Goal: Information Seeking & Learning: Learn about a topic

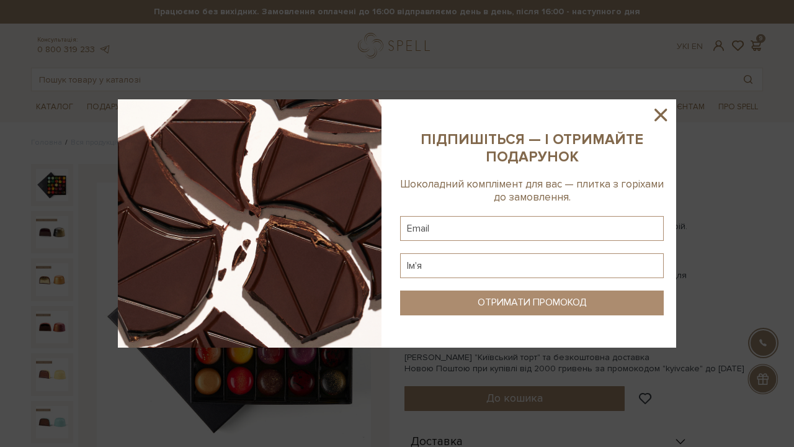
click at [660, 120] on icon at bounding box center [660, 114] width 21 height 21
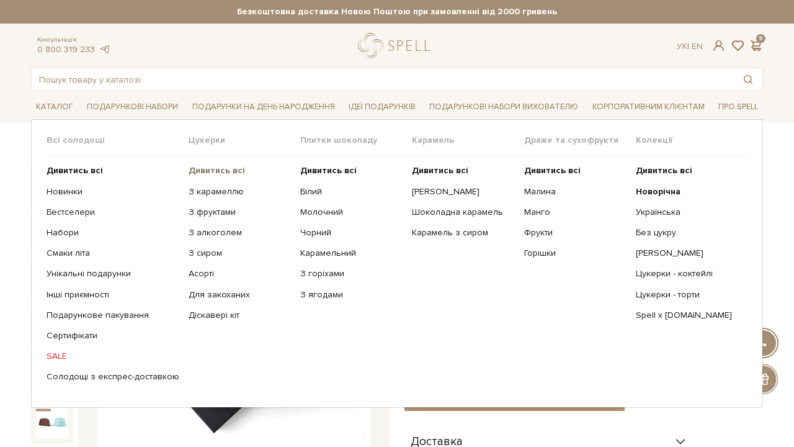
click at [209, 166] on b "Дивитись всі" at bounding box center [217, 170] width 56 height 11
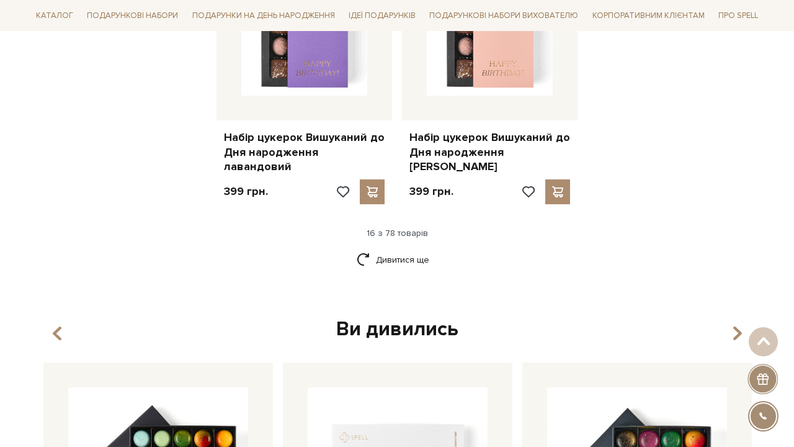
scroll to position [1668, 0]
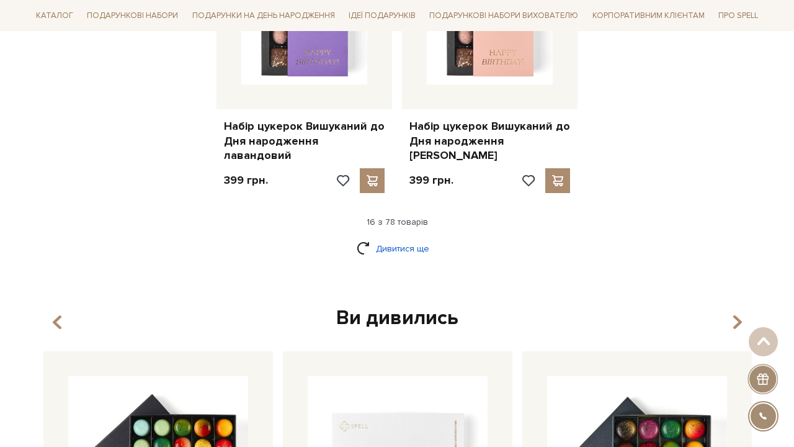
click at [416, 238] on link "Дивитися ще" at bounding box center [397, 249] width 81 height 22
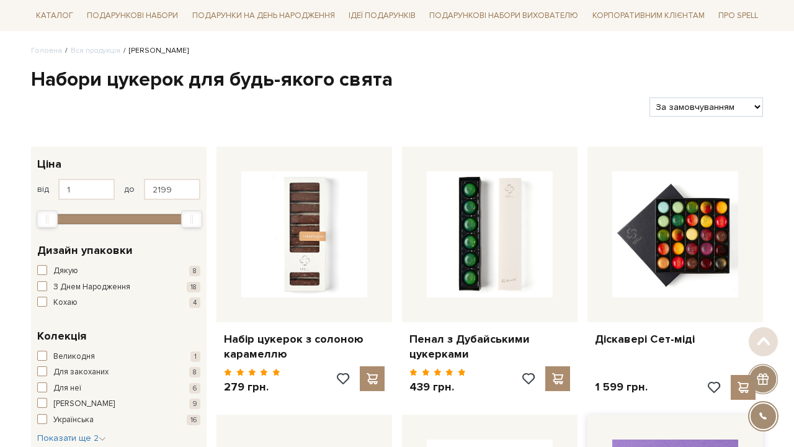
scroll to position [101, 0]
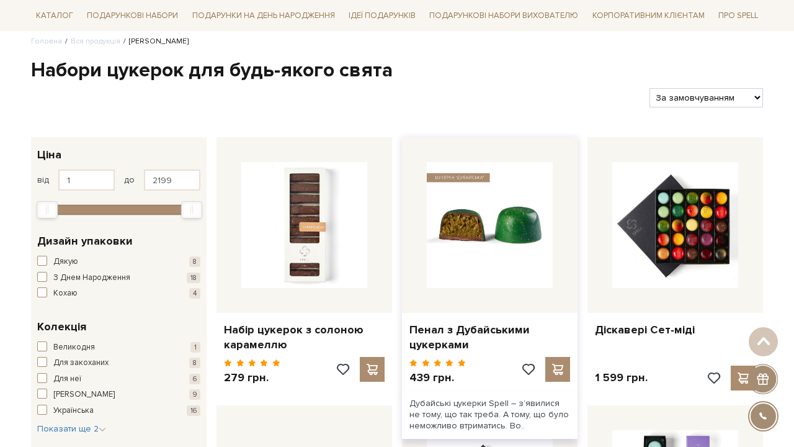
click at [521, 213] on img at bounding box center [490, 225] width 126 height 126
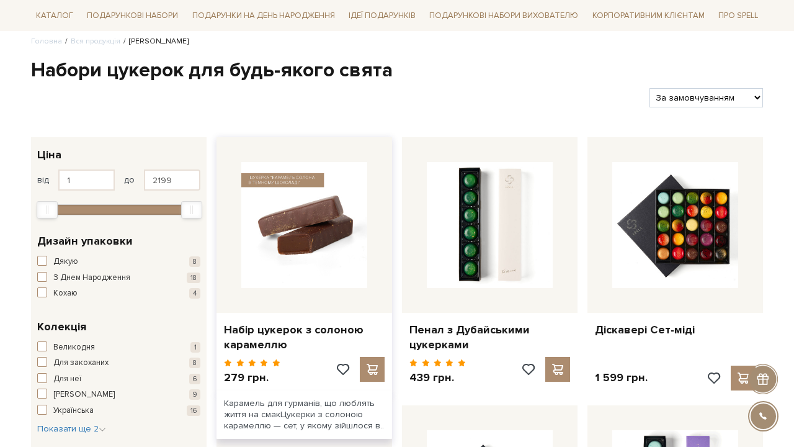
click at [323, 215] on img at bounding box center [304, 225] width 126 height 126
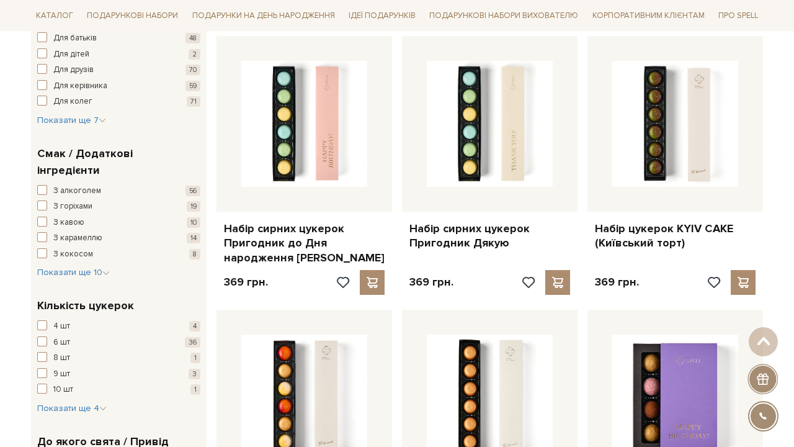
scroll to position [747, 0]
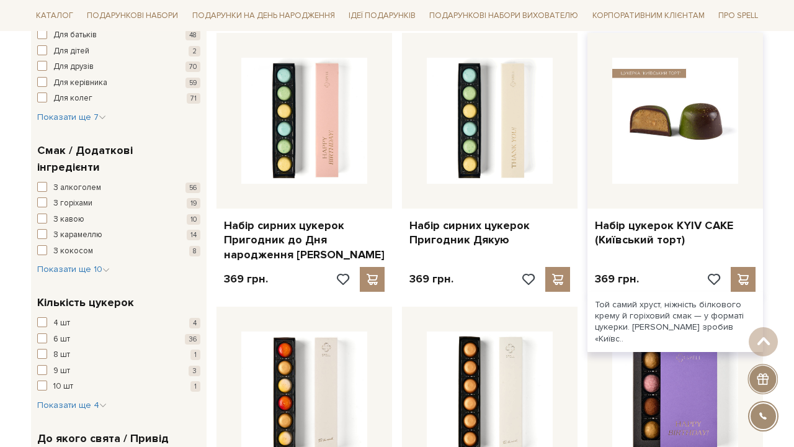
click at [681, 168] on img at bounding box center [676, 121] width 126 height 126
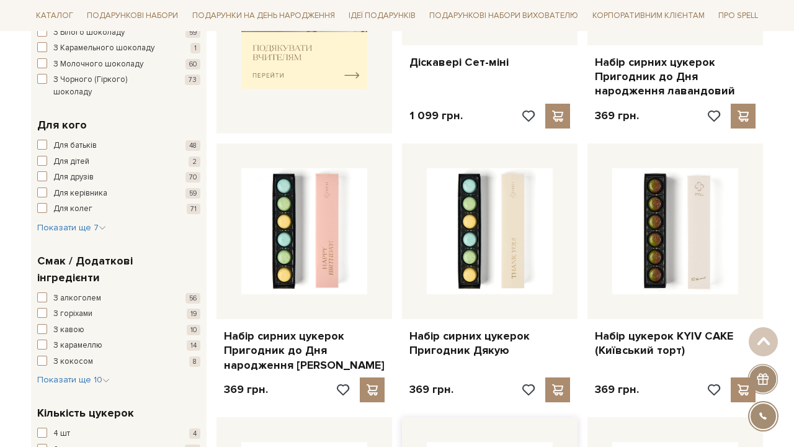
scroll to position [605, 0]
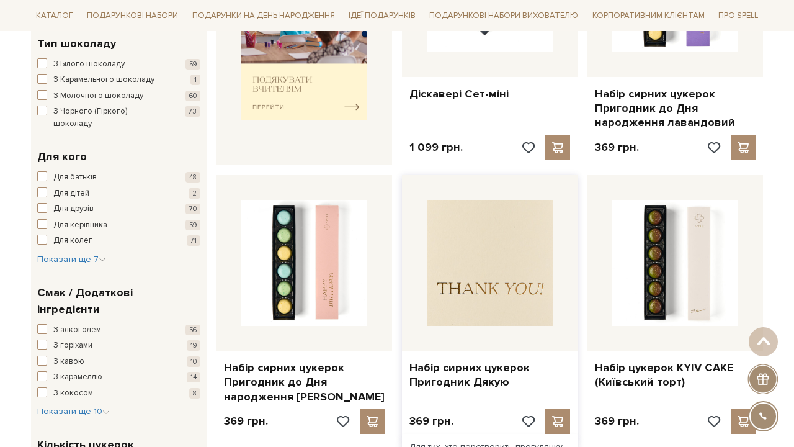
click at [468, 255] on img at bounding box center [490, 263] width 126 height 126
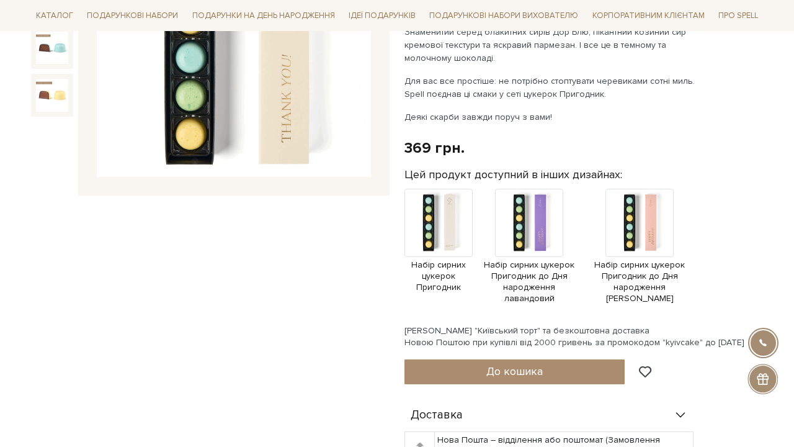
scroll to position [316, 0]
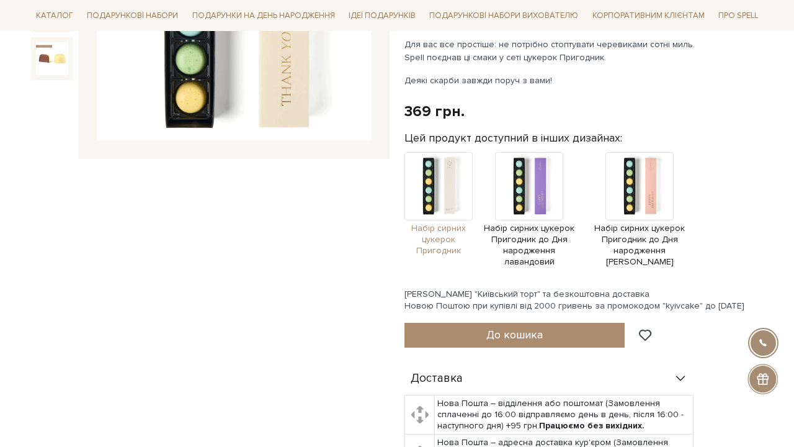
click at [441, 204] on img at bounding box center [439, 186] width 68 height 68
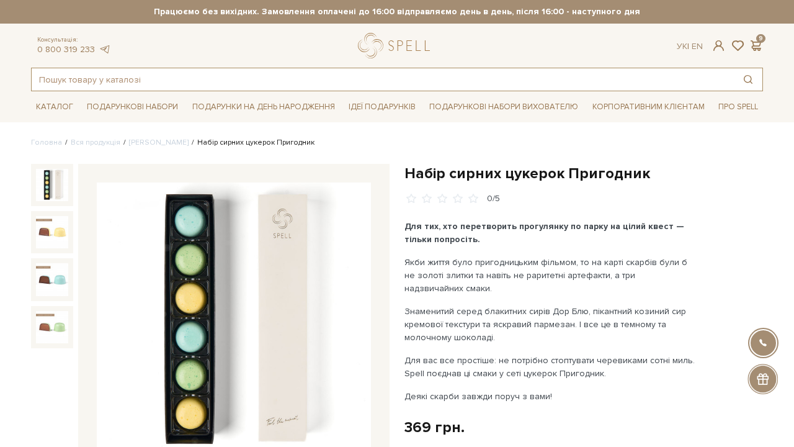
click at [79, 76] on input "text" at bounding box center [383, 79] width 703 height 22
type input "кава"
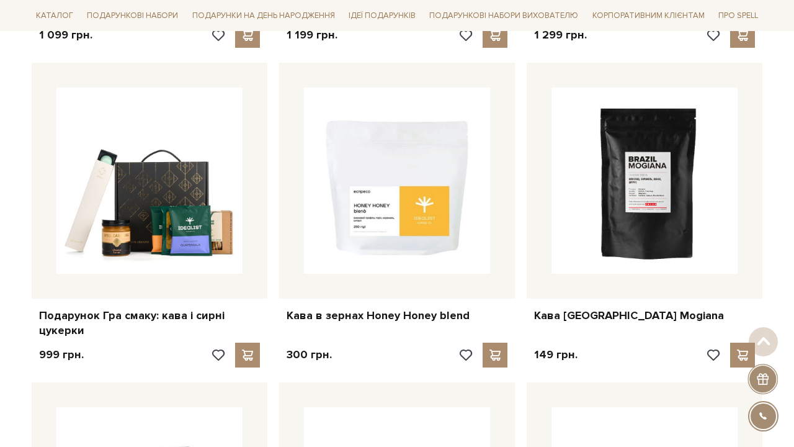
scroll to position [546, 0]
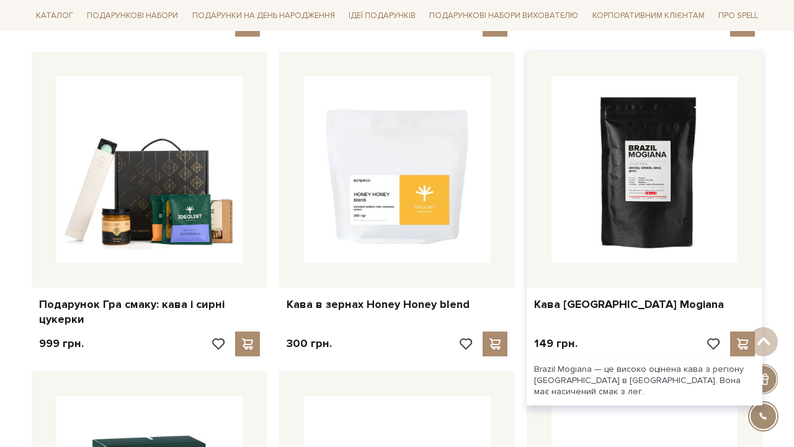
click at [647, 192] on img at bounding box center [645, 169] width 186 height 186
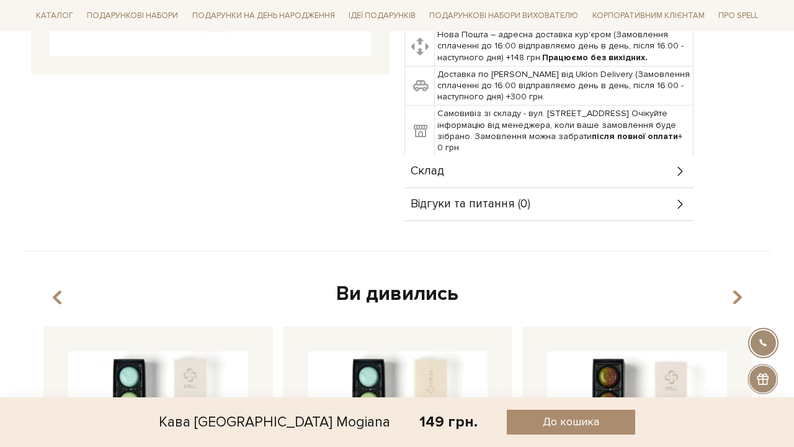
scroll to position [537, 0]
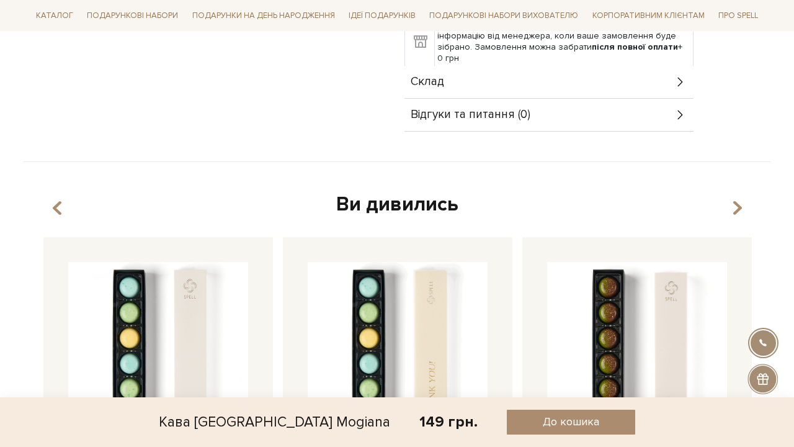
click at [515, 66] on div "Склад" at bounding box center [549, 82] width 289 height 32
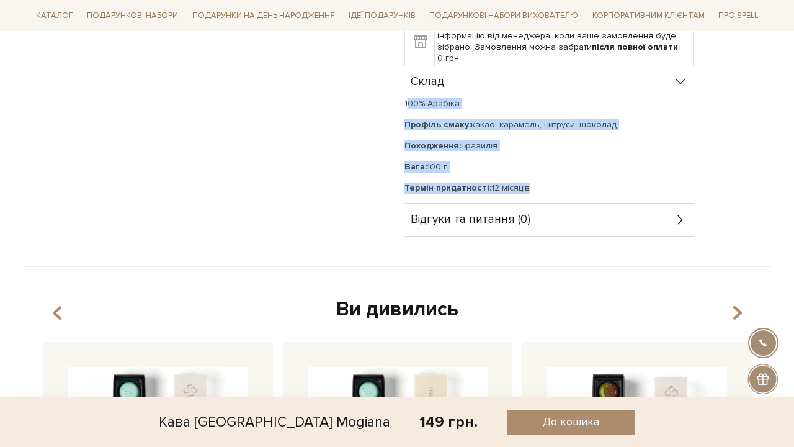
drag, startPoint x: 405, startPoint y: 88, endPoint x: 547, endPoint y: 180, distance: 170.1
click at [547, 180] on div "100% Арабіка Профіль смаку: какао, карамель, цитруси, шоколад Походження: Брази…" at bounding box center [549, 151] width 289 height 106
copy div "100% Арабіка Профіль смаку: какао, карамель, цитруси, шоколад Походження: Брази…"
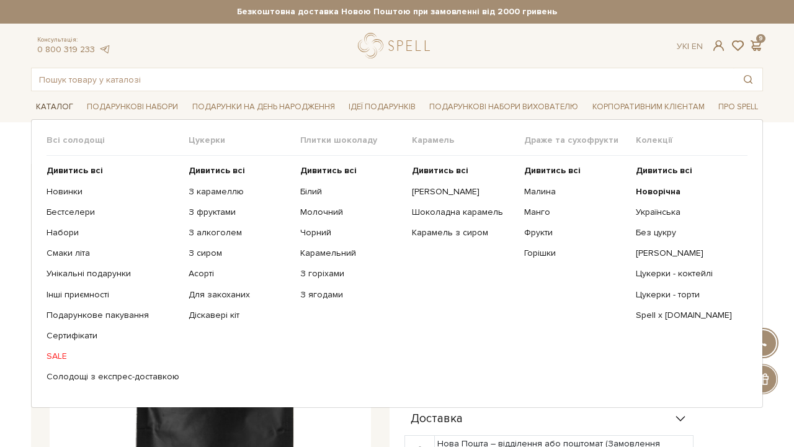
scroll to position [0, 0]
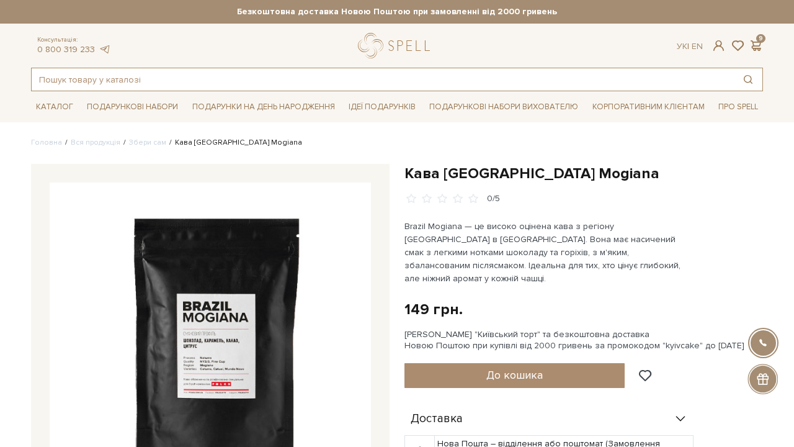
click at [107, 74] on input "text" at bounding box center [383, 79] width 703 height 22
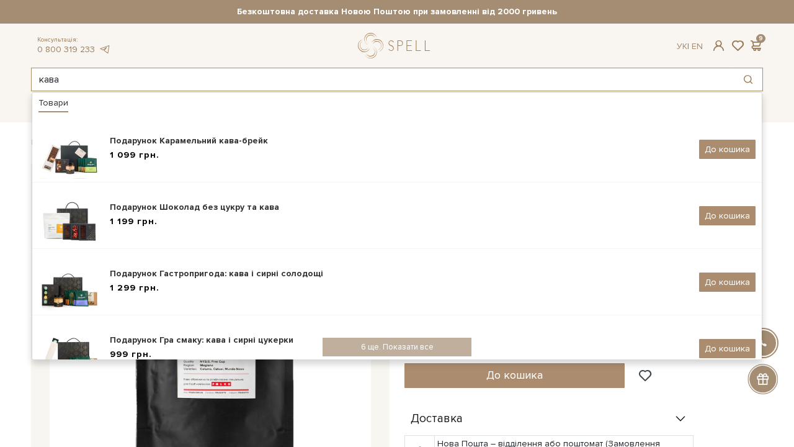
type input "кава"
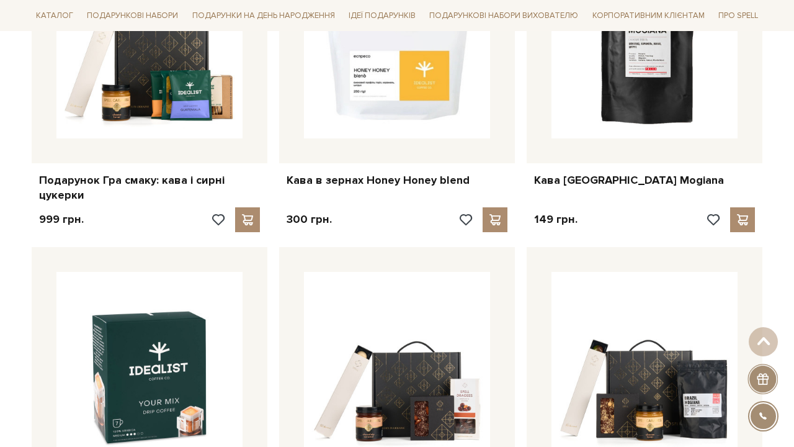
scroll to position [665, 0]
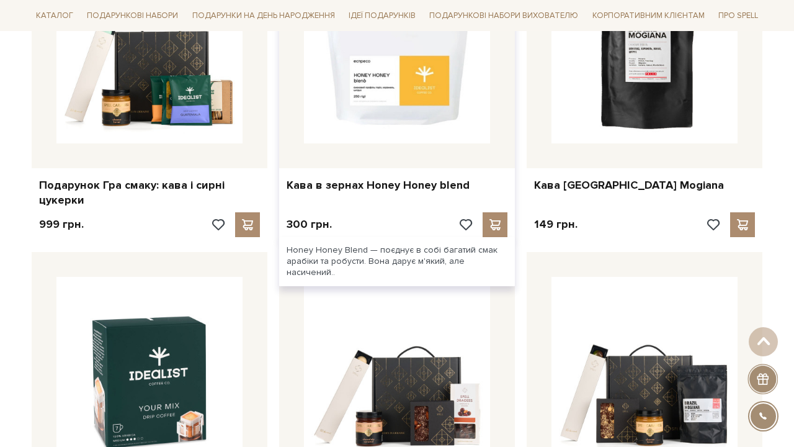
click at [365, 106] on img at bounding box center [397, 50] width 186 height 186
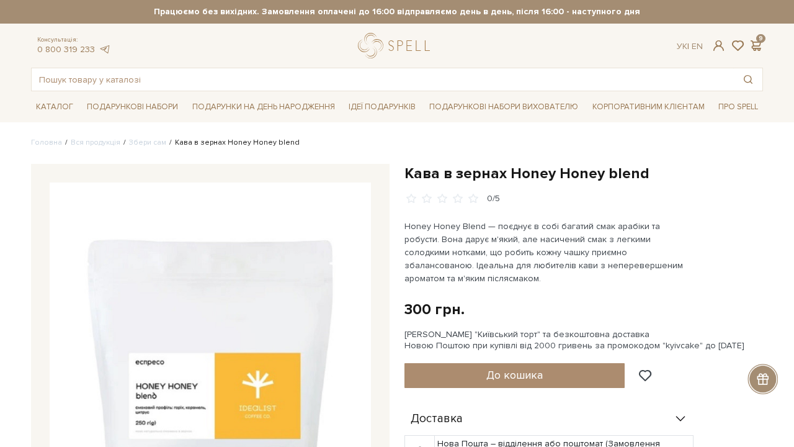
click at [254, 260] on img at bounding box center [210, 342] width 321 height 321
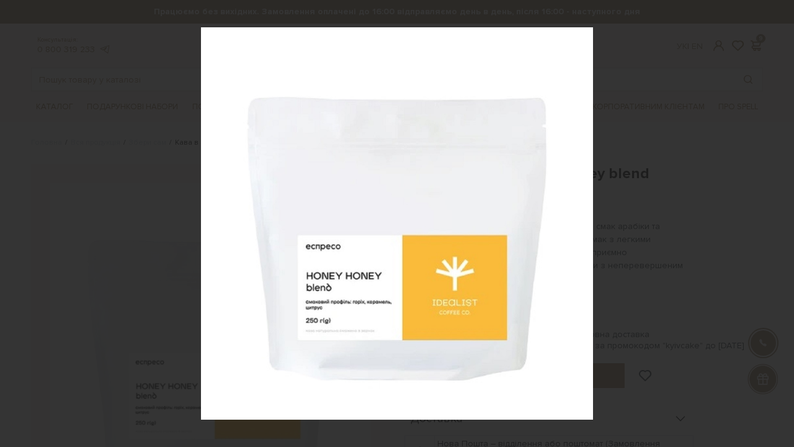
click at [158, 135] on div at bounding box center [397, 223] width 794 height 447
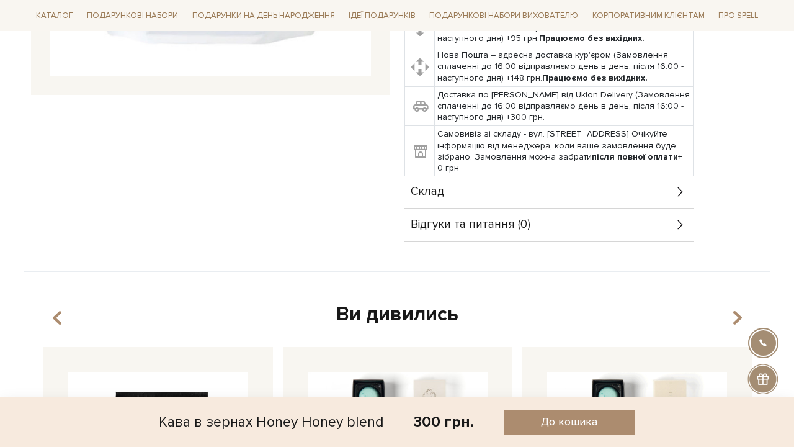
scroll to position [432, 0]
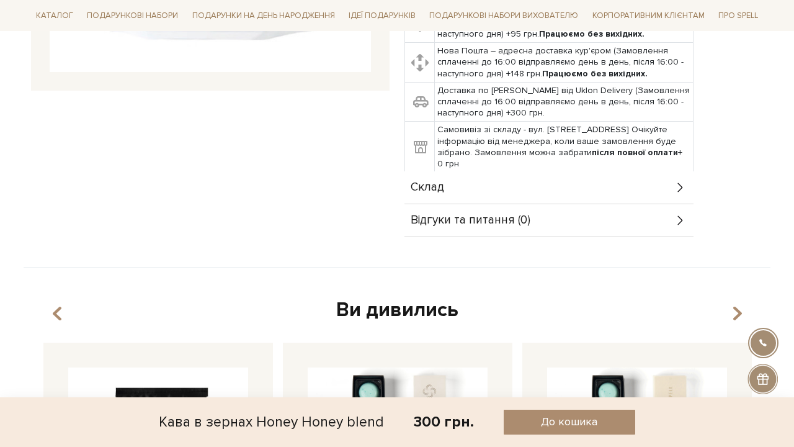
click at [483, 171] on div "Склад" at bounding box center [549, 187] width 289 height 32
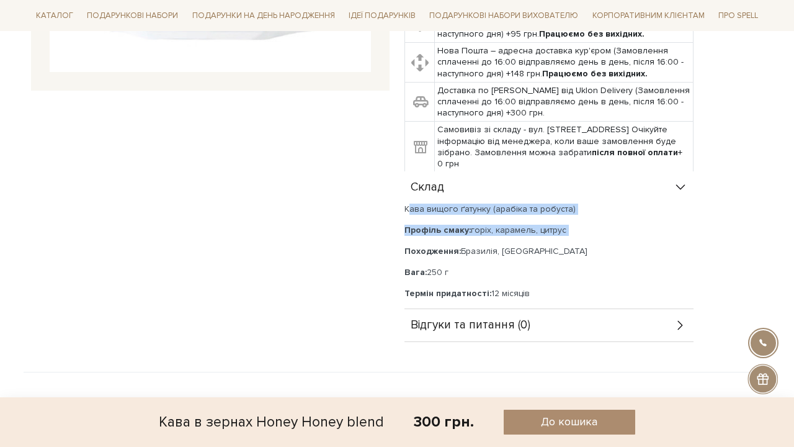
drag, startPoint x: 405, startPoint y: 195, endPoint x: 480, endPoint y: 225, distance: 81.0
click at [480, 225] on div "Кава вищого ґатунку (арабіка та робуста) Профіль смаку: горіх, карамель, цитрус…" at bounding box center [549, 252] width 289 height 96
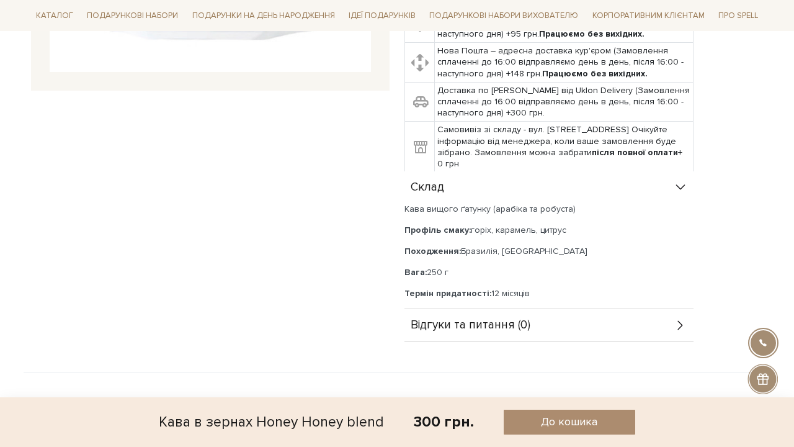
click at [480, 225] on div "Кава вищого ґатунку (арабіка та робуста) Профіль смаку: горіх, карамель, цитрус…" at bounding box center [549, 252] width 289 height 96
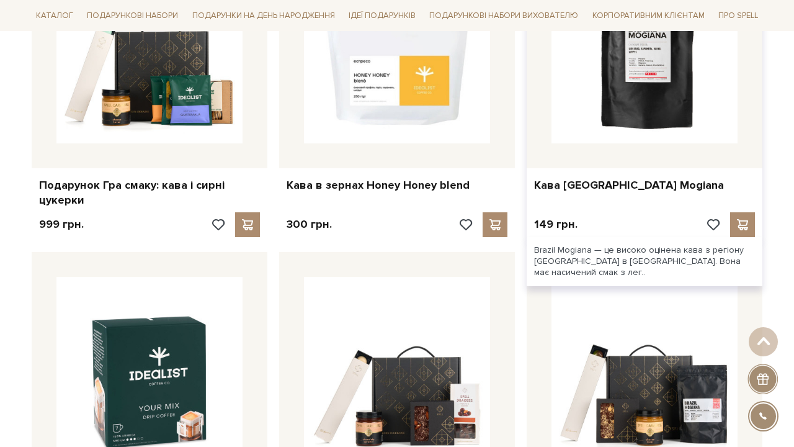
click at [680, 97] on img at bounding box center [645, 50] width 186 height 186
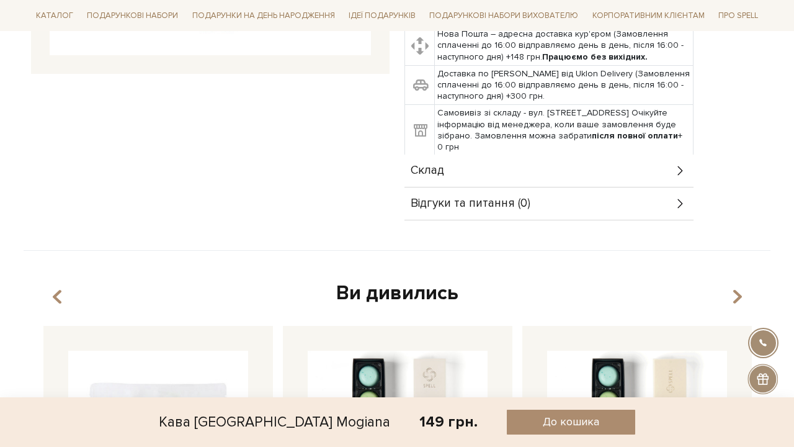
scroll to position [470, 0]
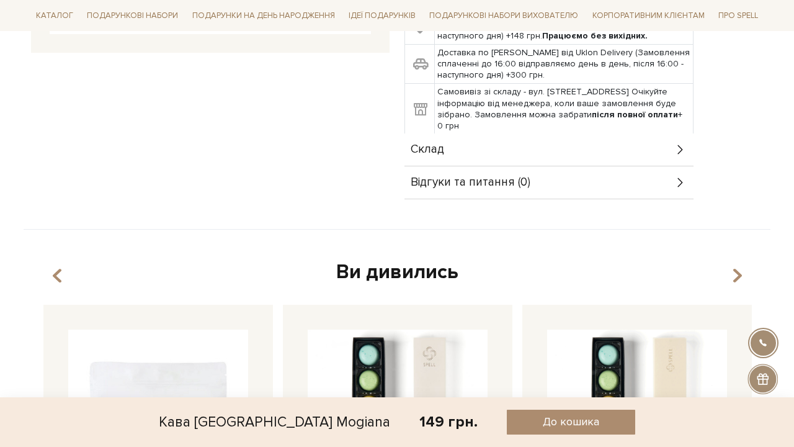
click at [564, 133] on div "Склад" at bounding box center [549, 149] width 289 height 32
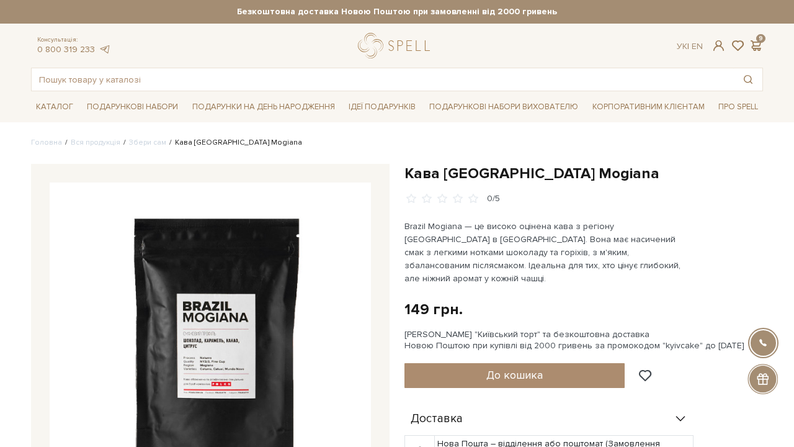
scroll to position [0, 0]
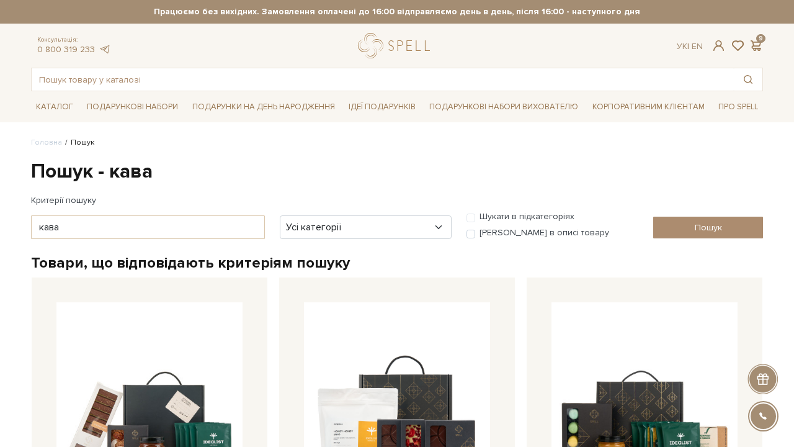
scroll to position [665, 0]
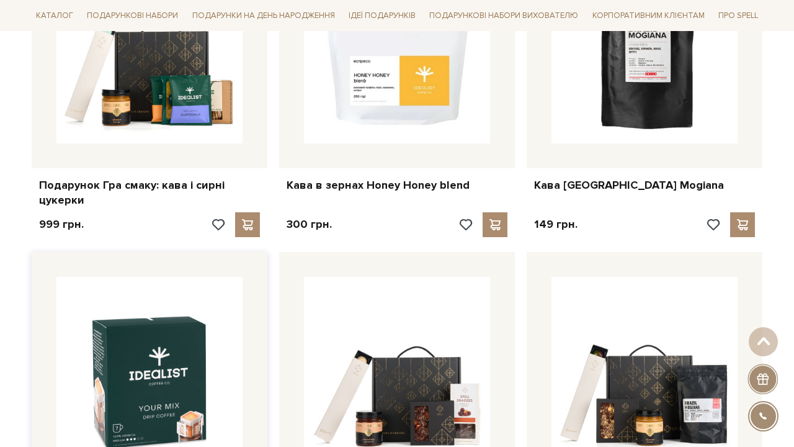
click at [153, 329] on img at bounding box center [149, 370] width 186 height 186
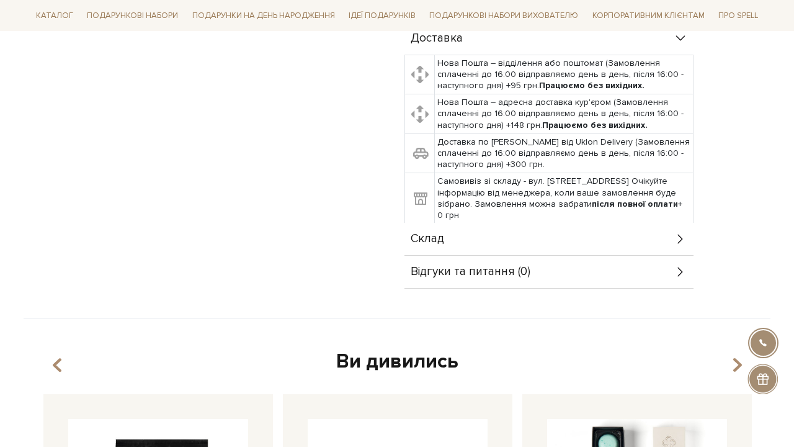
scroll to position [498, 0]
click at [456, 233] on div "Склад" at bounding box center [549, 239] width 289 height 32
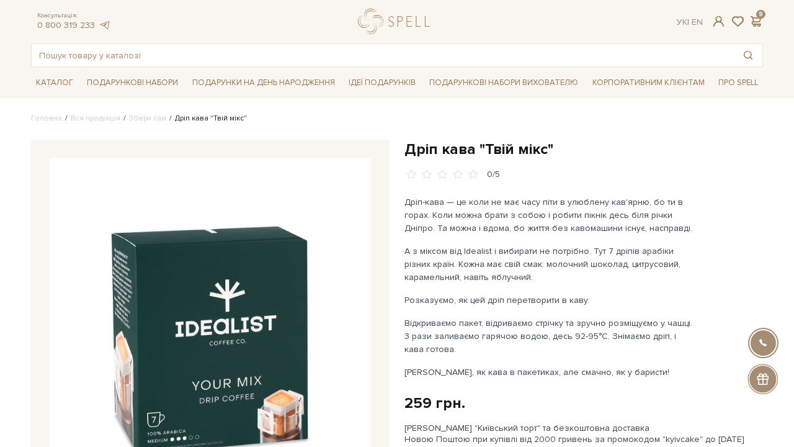
scroll to position [4, 0]
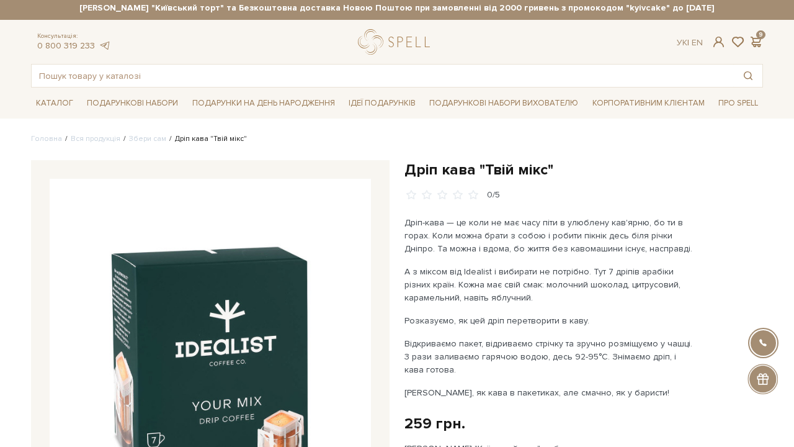
click at [250, 303] on img at bounding box center [210, 339] width 321 height 321
